Goal: Transaction & Acquisition: Purchase product/service

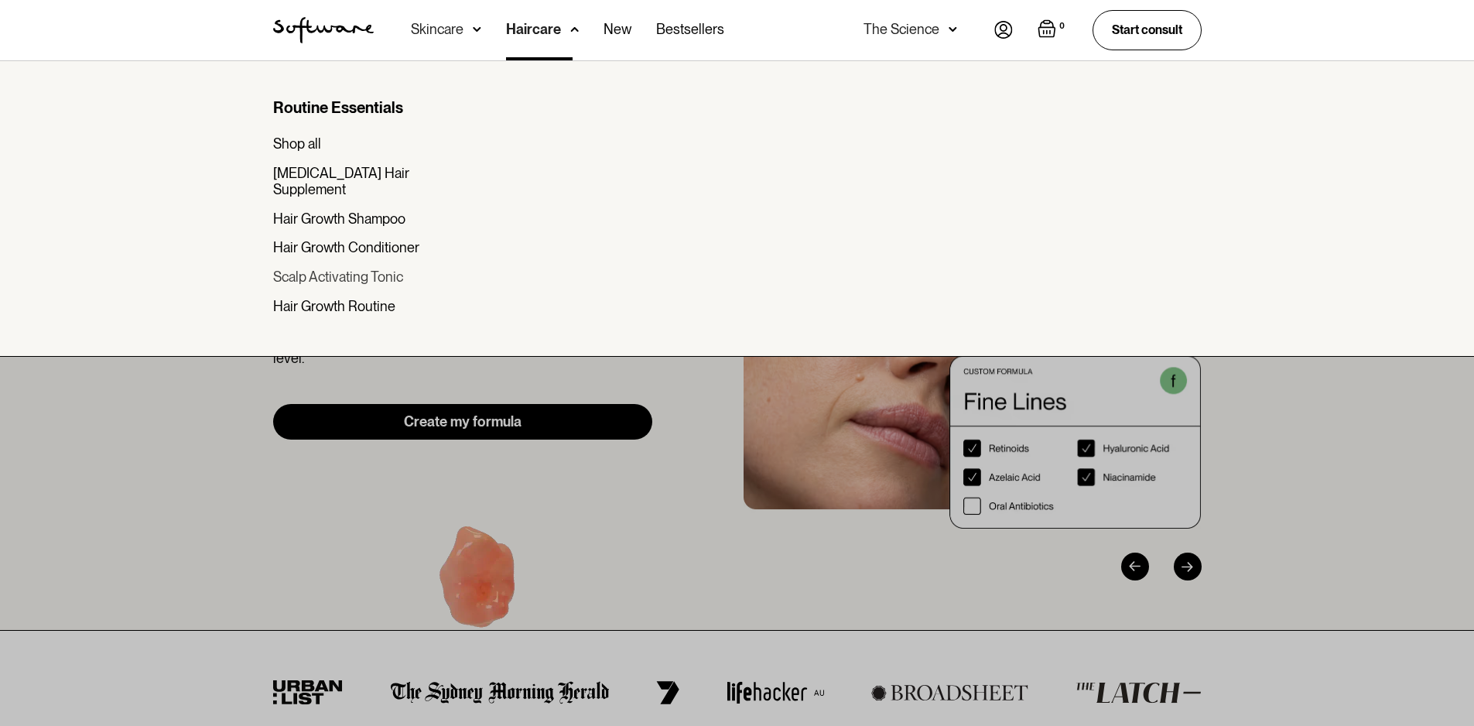
click at [356, 269] on div "Scalp Activating Tonic" at bounding box center [338, 277] width 130 height 17
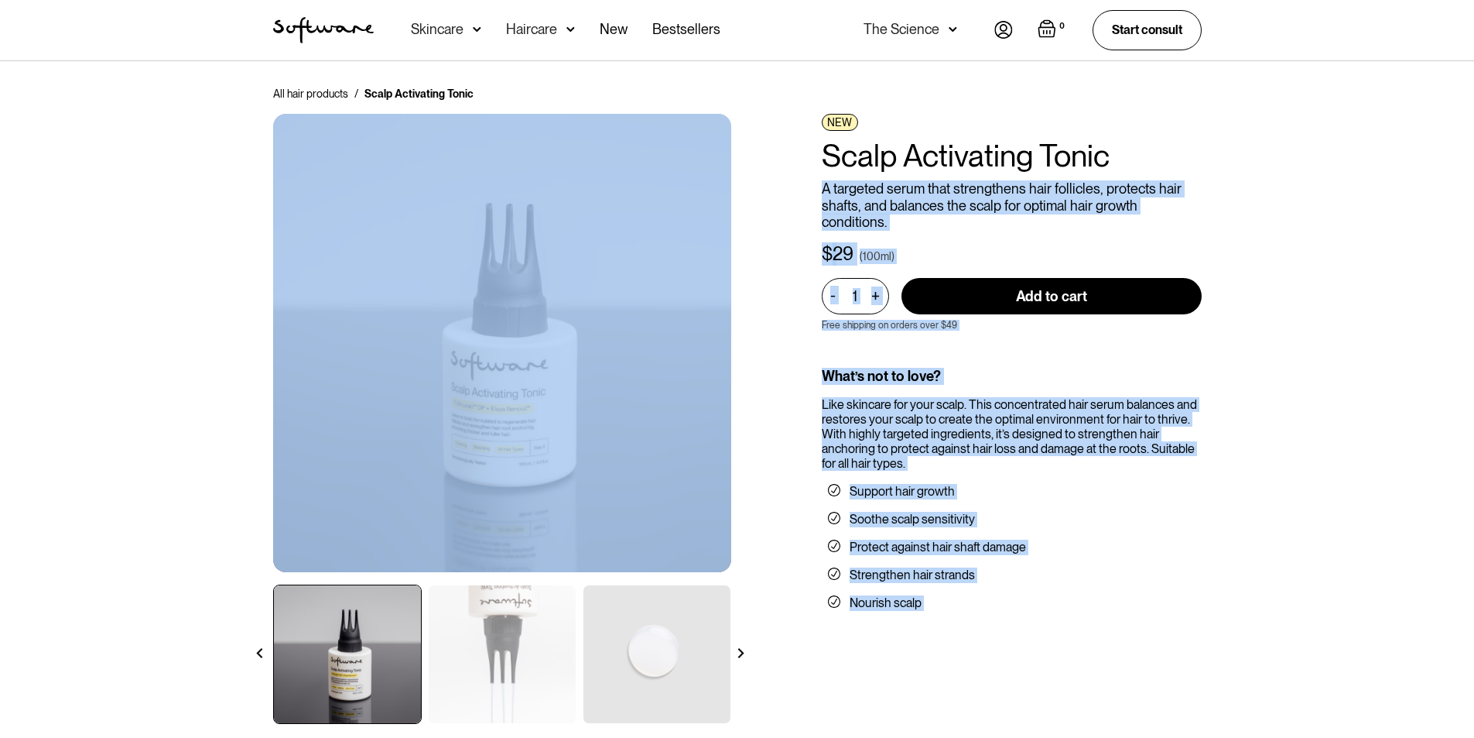
drag, startPoint x: 1146, startPoint y: 166, endPoint x: 768, endPoint y: 161, distance: 377.7
click at [773, 159] on div "All hair products / Scalp Activating Tonic NEW Scalp Activating Tonic A targete…" at bounding box center [738, 414] width 966 height 656
click at [988, 194] on p "A targeted serum that strengthens hair follicles, protects hair shafts, and bal…" at bounding box center [1012, 205] width 380 height 50
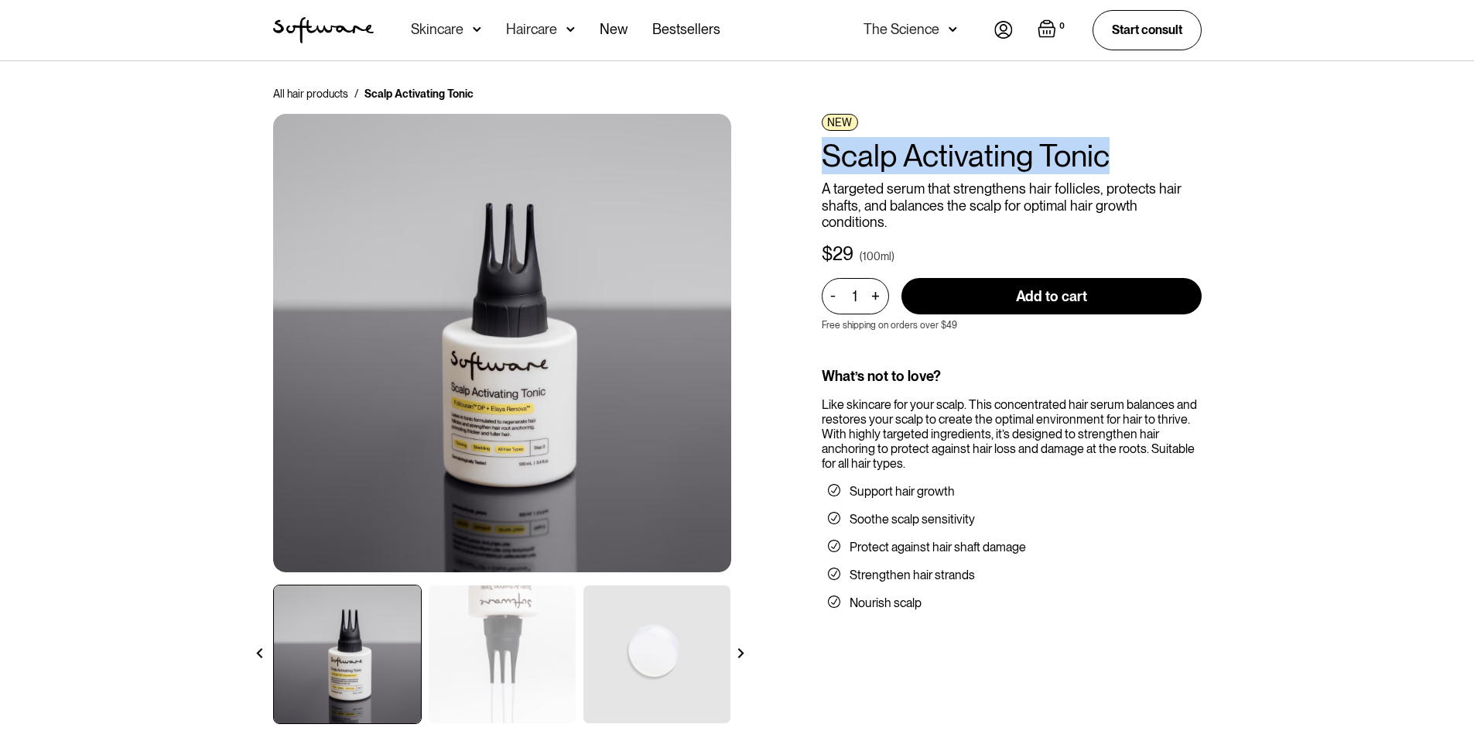
drag, startPoint x: 1172, startPoint y: 156, endPoint x: 814, endPoint y: 164, distance: 358.4
click at [814, 164] on div "All hair products / Scalp Activating Tonic NEW Scalp Activating Tonic A targete…" at bounding box center [738, 414] width 966 height 656
copy h1 "Scalp Activating Tonic"
